Goal: Information Seeking & Learning: Learn about a topic

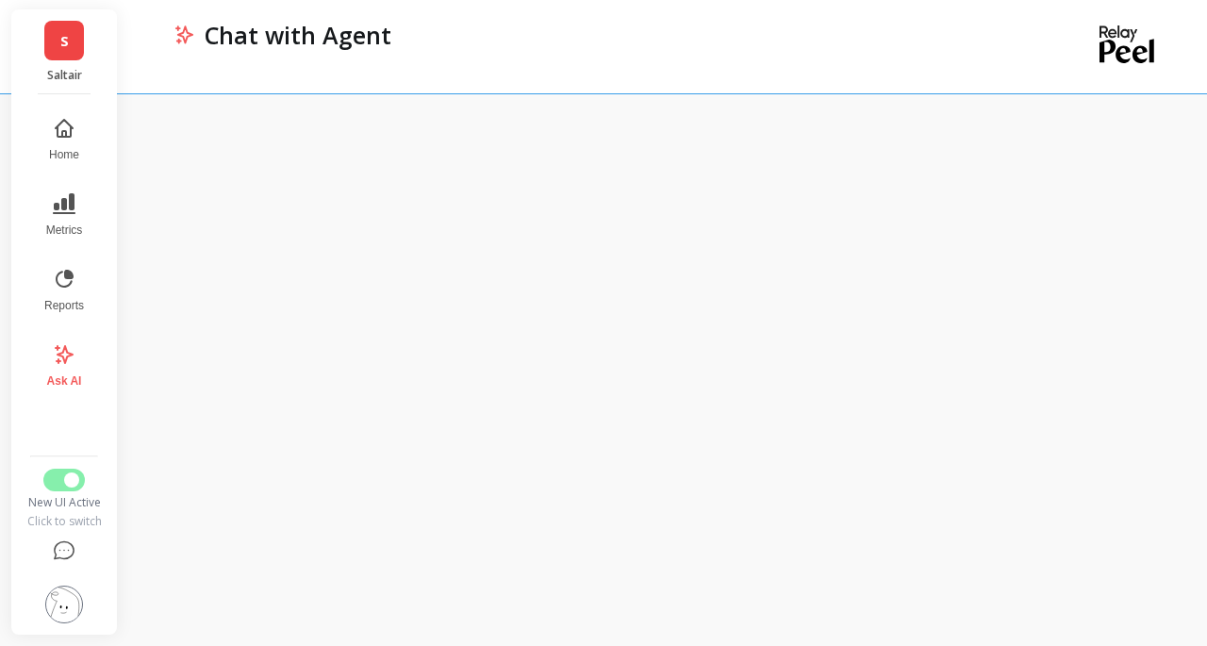
click at [53, 226] on span "Metrics" at bounding box center [64, 230] width 37 height 15
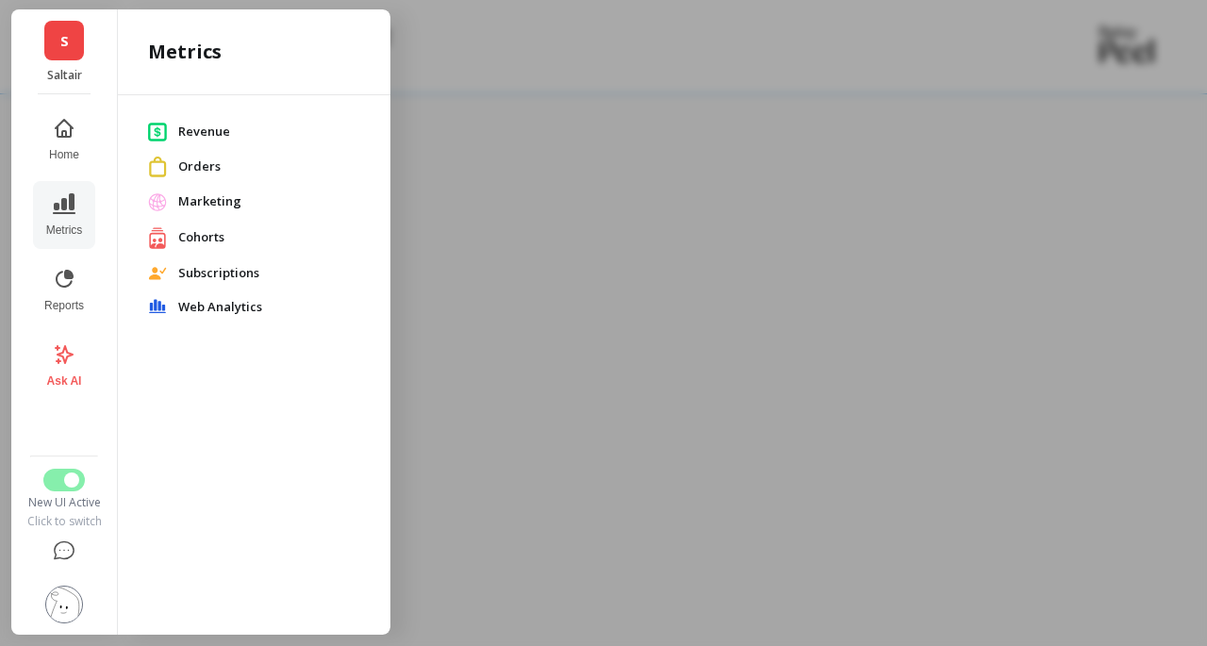
click at [211, 127] on span "Revenue" at bounding box center [269, 132] width 182 height 19
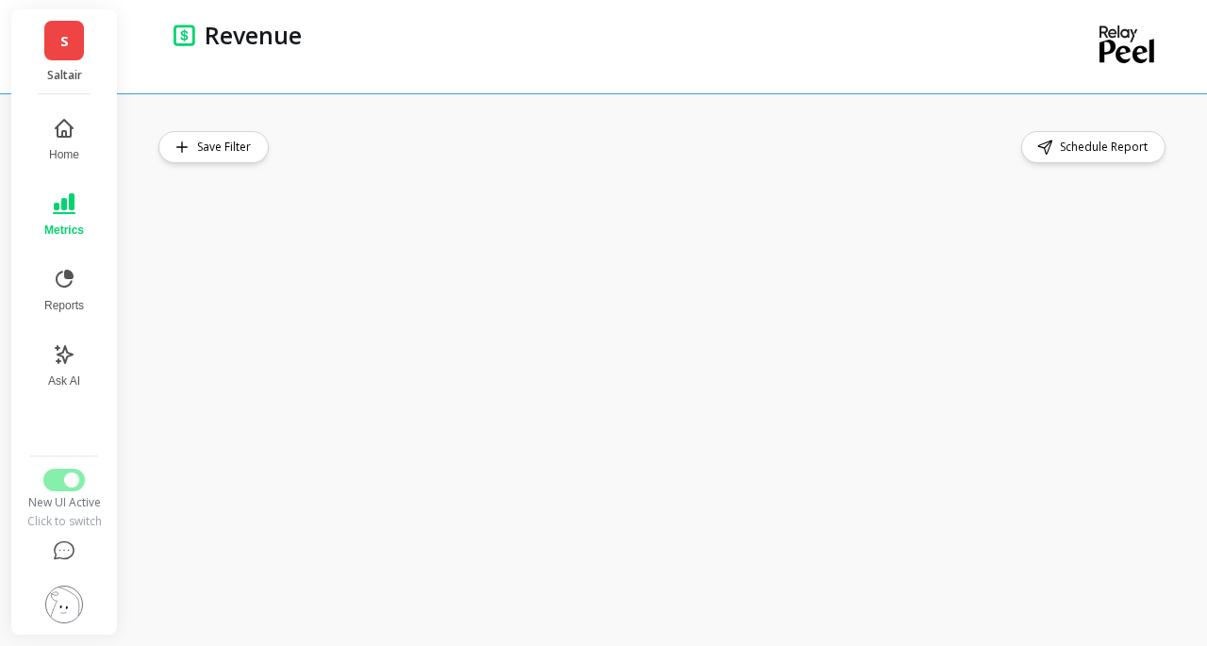
click at [259, 113] on div "Save Filter Schedule Report" at bounding box center [667, 369] width 1079 height 553
click at [339, 122] on div "Save Filter Schedule Report" at bounding box center [667, 369] width 1079 height 553
click at [648, 31] on div "Revenue" at bounding box center [599, 35] width 808 height 32
click at [526, 125] on div "Save Filter Schedule Report" at bounding box center [667, 369] width 1079 height 553
click at [507, 118] on div "Save Filter Schedule Report" at bounding box center [667, 369] width 1079 height 553
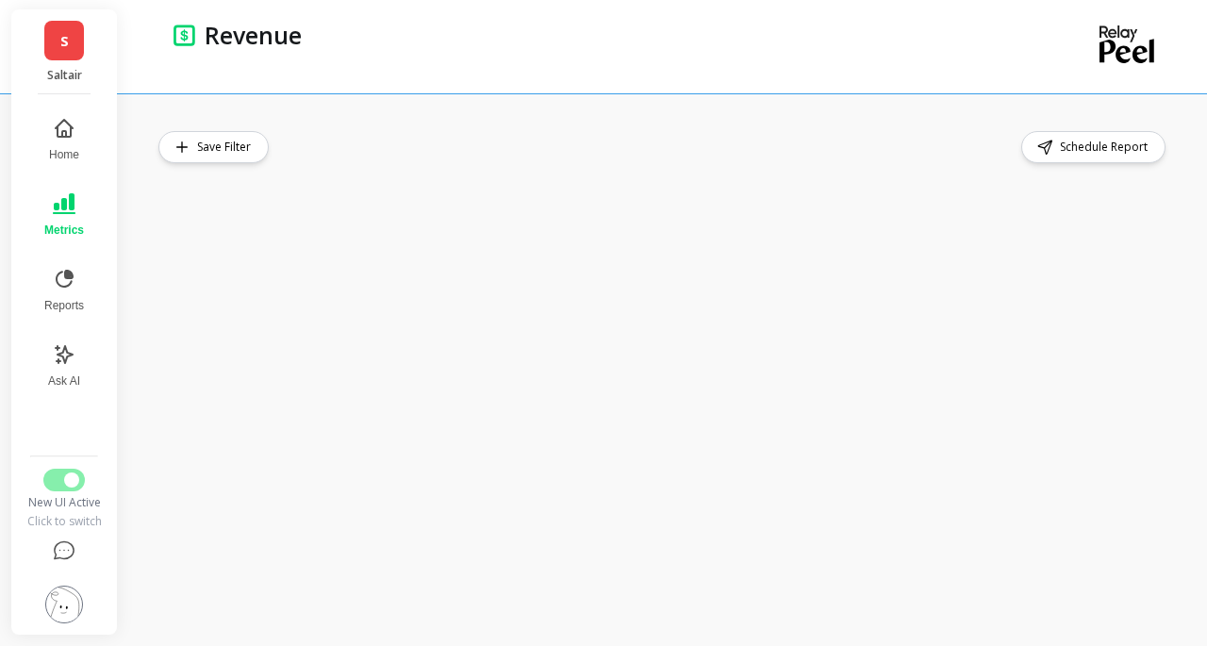
click at [438, 73] on div "Revenue" at bounding box center [589, 46] width 830 height 93
click at [456, 84] on div "Revenue" at bounding box center [589, 46] width 830 height 93
click at [492, 119] on div "Save Filter Schedule Report" at bounding box center [667, 369] width 1079 height 553
click at [543, 137] on div "Save Filter Schedule Report" at bounding box center [663, 147] width 1011 height 32
click at [729, 139] on div "Save Filter Schedule Report" at bounding box center [663, 147] width 1011 height 32
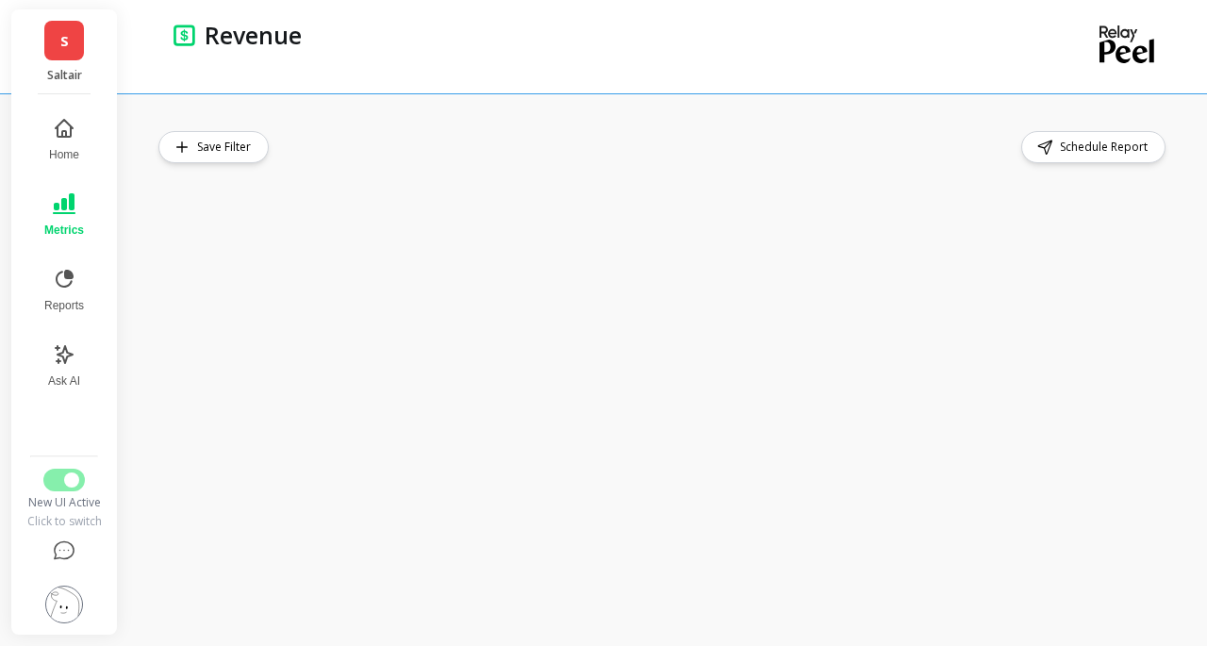
click at [729, 139] on div "Save Filter Schedule Report" at bounding box center [663, 147] width 1011 height 32
click at [653, 131] on div "Save Filter Schedule Report" at bounding box center [663, 147] width 1011 height 32
click at [649, 132] on div "Save Filter Schedule Report" at bounding box center [663, 147] width 1011 height 32
click at [720, 118] on div "Save Filter Schedule Report" at bounding box center [667, 369] width 1079 height 553
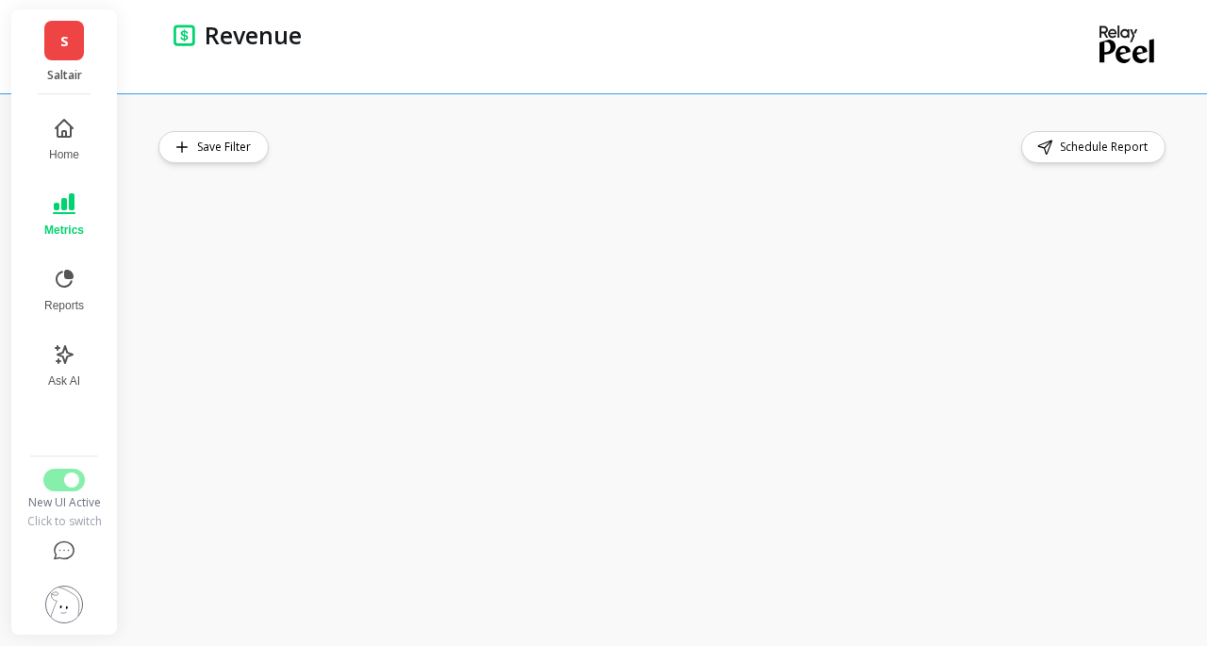
click at [673, 131] on div "Save Filter Schedule Report" at bounding box center [663, 147] width 1011 height 32
click at [82, 139] on button "Home" at bounding box center [64, 140] width 62 height 68
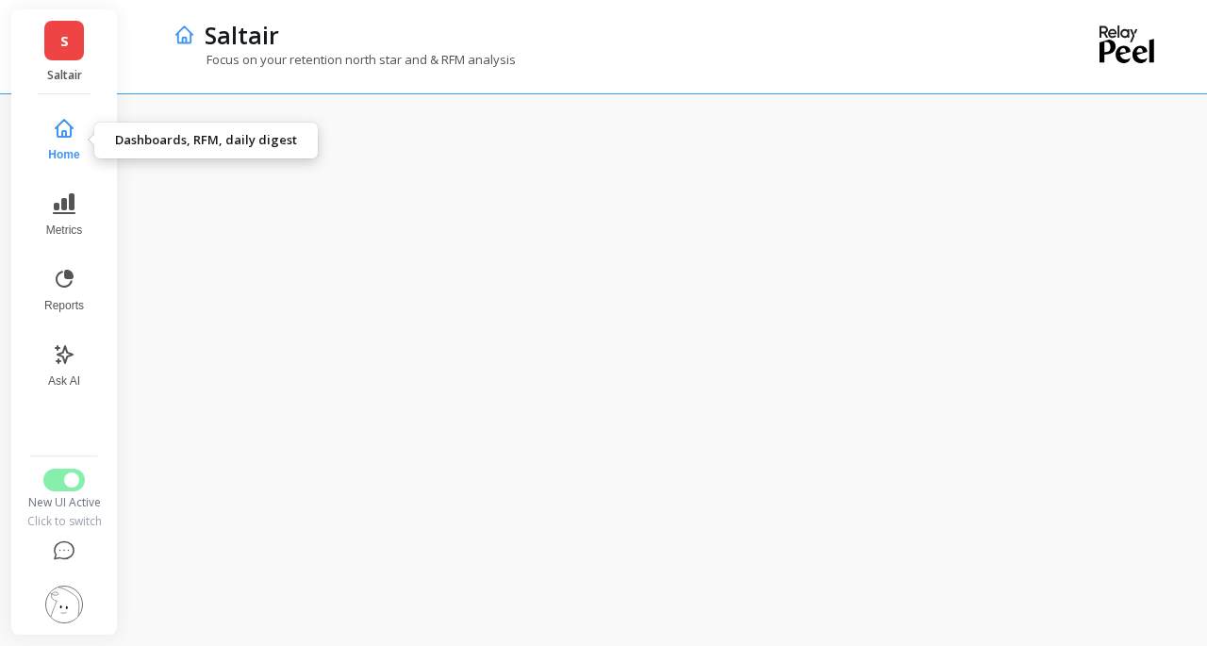
click at [92, 108] on button "Home" at bounding box center [64, 140] width 62 height 68
click at [174, 80] on div "Focus on your retention north star and & RFM analysis" at bounding box center [589, 69] width 830 height 36
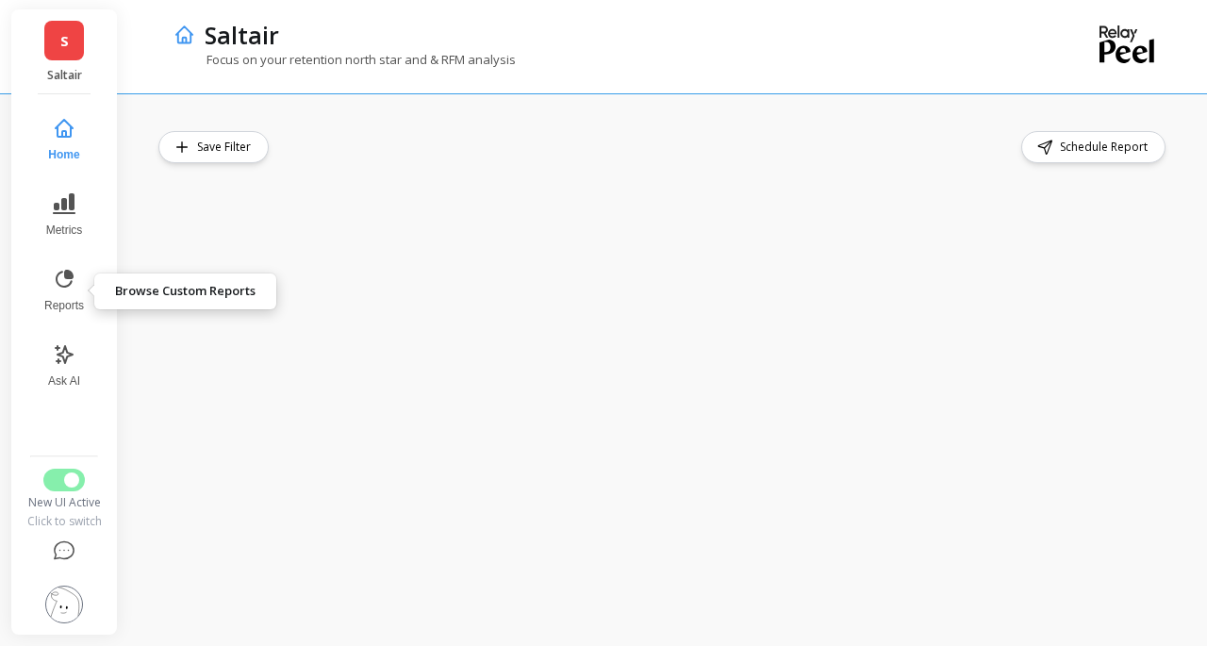
click at [72, 282] on icon at bounding box center [65, 279] width 18 height 18
